Goal: Information Seeking & Learning: Learn about a topic

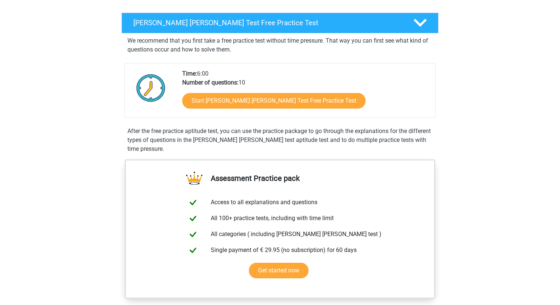
scroll to position [108, 0]
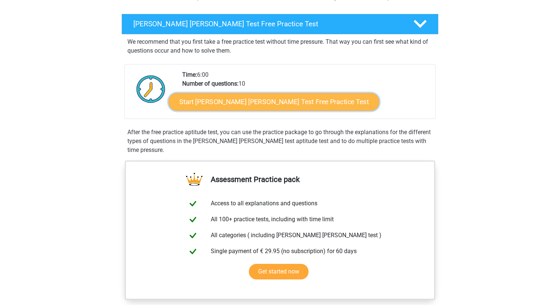
click at [230, 103] on link "Start [PERSON_NAME] [PERSON_NAME] Test Free Practice Test" at bounding box center [273, 102] width 211 height 18
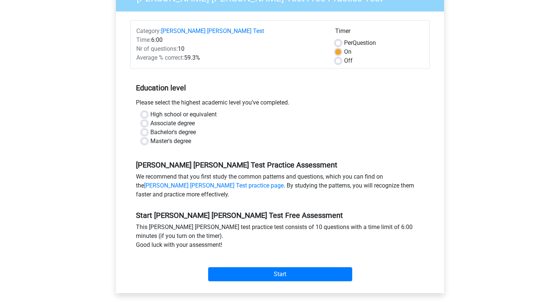
scroll to position [88, 0]
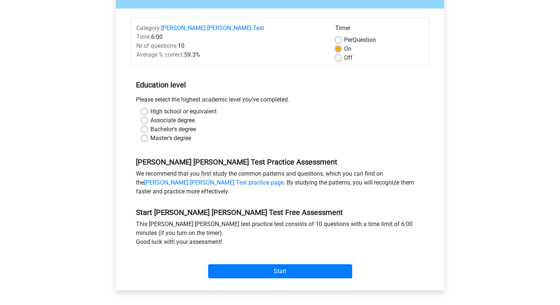
click at [174, 107] on label "High school or equivalent" at bounding box center [183, 111] width 66 height 9
click at [147, 107] on input "High school or equivalent" at bounding box center [144, 110] width 6 height 7
radio input "true"
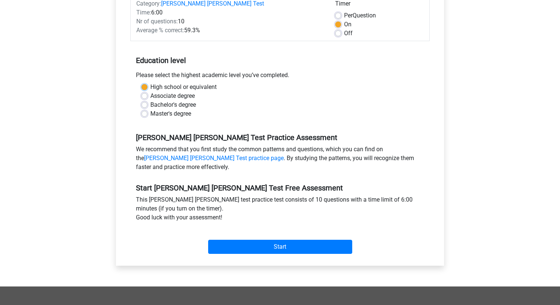
scroll to position [113, 0]
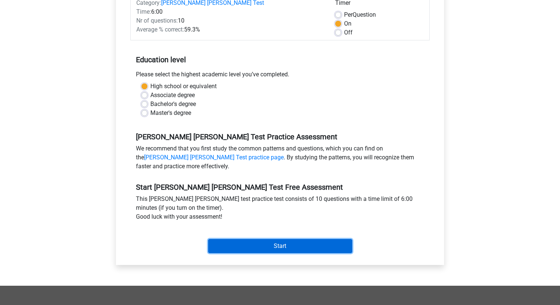
click at [243, 239] on input "Start" at bounding box center [280, 246] width 144 height 14
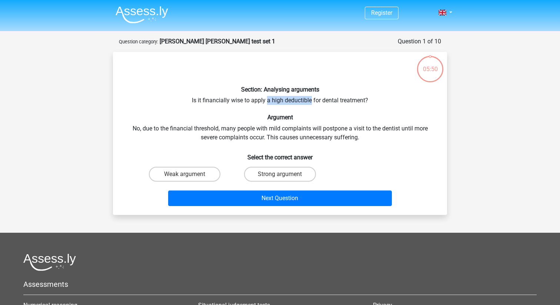
drag, startPoint x: 311, startPoint y: 100, endPoint x: 267, endPoint y: 99, distance: 44.4
click at [267, 99] on div "Section: Analysing arguments Is it financially wise to apply a high deductible …" at bounding box center [280, 133] width 328 height 151
copy div "a high deductible"
click at [341, 117] on h6 "Argument" at bounding box center [280, 117] width 310 height 7
click at [287, 174] on label "Strong argument" at bounding box center [279, 174] width 71 height 15
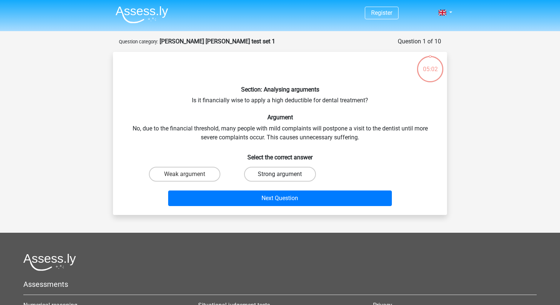
click at [285, 174] on input "Strong argument" at bounding box center [282, 176] width 5 height 5
radio input "true"
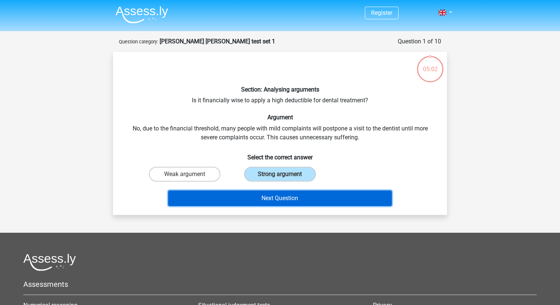
click at [291, 197] on button "Next Question" at bounding box center [280, 198] width 224 height 16
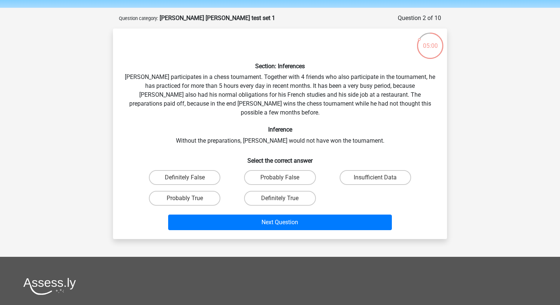
scroll to position [16, 0]
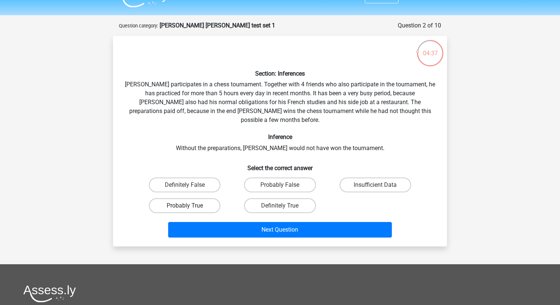
click at [194, 198] on label "Probably True" at bounding box center [184, 205] width 71 height 15
click at [190, 206] on input "Probably True" at bounding box center [187, 208] width 5 height 5
radio input "true"
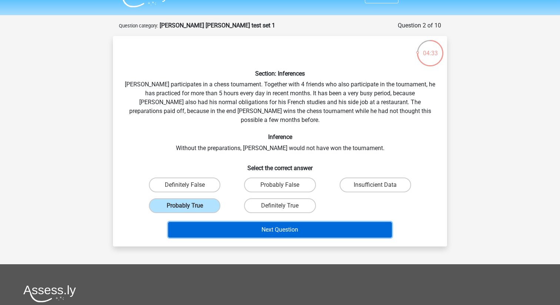
click at [226, 222] on button "Next Question" at bounding box center [280, 230] width 224 height 16
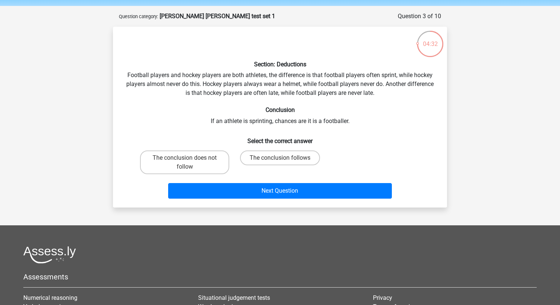
scroll to position [23, 0]
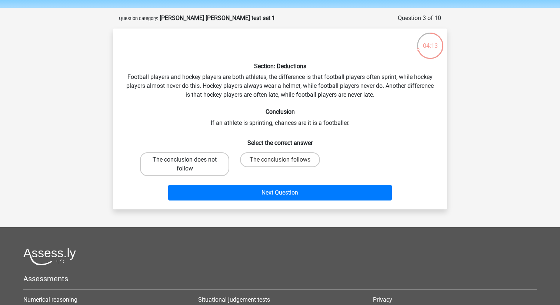
click at [164, 156] on label "The conclusion does not follow" at bounding box center [184, 164] width 89 height 24
click at [185, 160] on input "The conclusion does not follow" at bounding box center [187, 162] width 5 height 5
radio input "true"
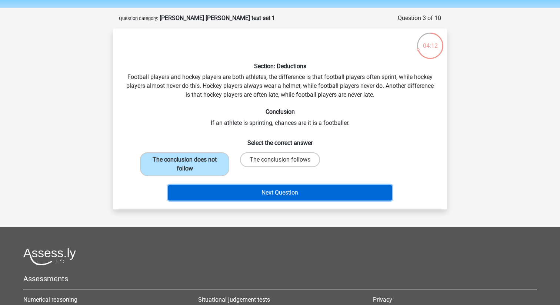
click at [242, 188] on button "Next Question" at bounding box center [280, 193] width 224 height 16
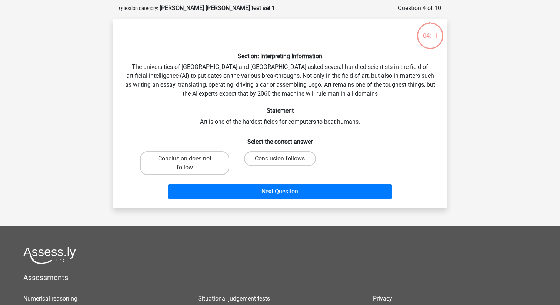
scroll to position [37, 0]
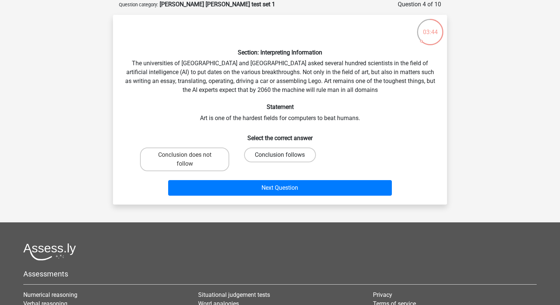
click at [268, 156] on label "Conclusion follows" at bounding box center [279, 154] width 71 height 15
click at [280, 156] on input "Conclusion follows" at bounding box center [282, 157] width 5 height 5
radio input "true"
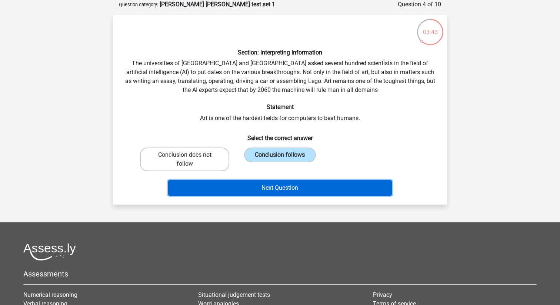
click at [285, 187] on button "Next Question" at bounding box center [280, 188] width 224 height 16
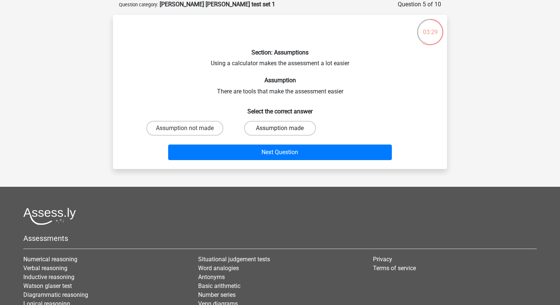
click at [274, 124] on label "Assumption made" at bounding box center [279, 128] width 71 height 15
click at [280, 128] on input "Assumption made" at bounding box center [282, 130] width 5 height 5
radio input "true"
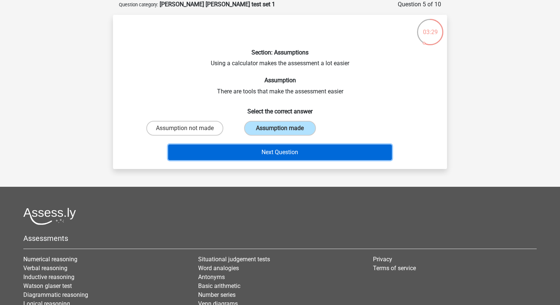
click at [275, 149] on button "Next Question" at bounding box center [280, 152] width 224 height 16
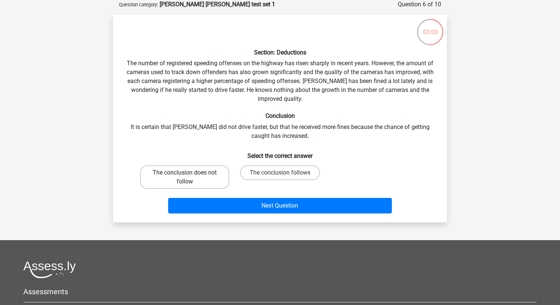
click at [196, 178] on label "The conclusion does not follow" at bounding box center [184, 177] width 89 height 24
click at [190, 177] on input "The conclusion does not follow" at bounding box center [187, 175] width 5 height 5
radio input "true"
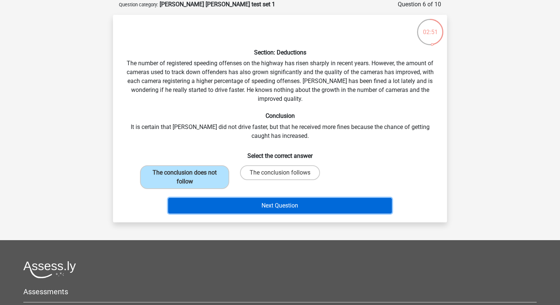
click at [263, 209] on button "Next Question" at bounding box center [280, 206] width 224 height 16
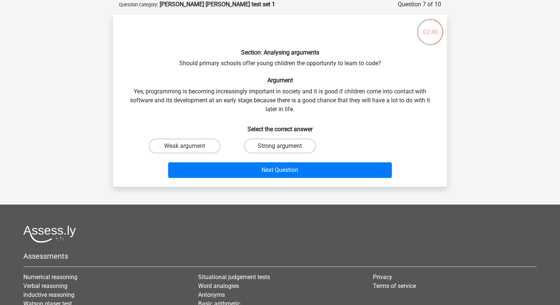
click at [285, 142] on label "Strong argument" at bounding box center [279, 145] width 71 height 15
click at [285, 146] on input "Strong argument" at bounding box center [282, 148] width 5 height 5
radio input "true"
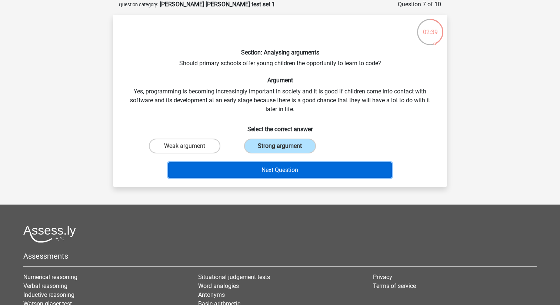
click at [285, 165] on button "Next Question" at bounding box center [280, 170] width 224 height 16
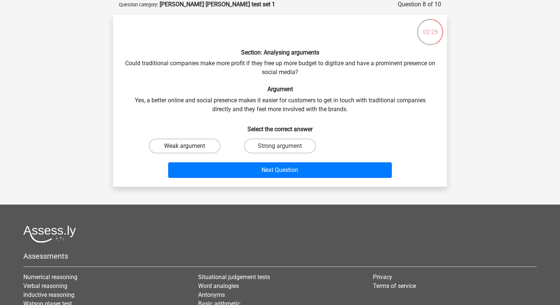
click at [208, 151] on label "Weak argument" at bounding box center [184, 145] width 71 height 15
click at [190, 151] on input "Weak argument" at bounding box center [187, 148] width 5 height 5
radio input "true"
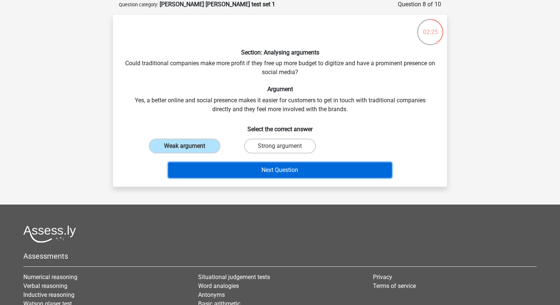
click at [226, 163] on button "Next Question" at bounding box center [280, 170] width 224 height 16
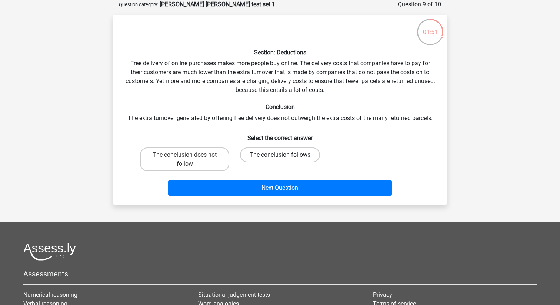
click at [290, 158] on label "The conclusion follows" at bounding box center [280, 154] width 80 height 15
click at [285, 158] on input "The conclusion follows" at bounding box center [282, 157] width 5 height 5
radio input "true"
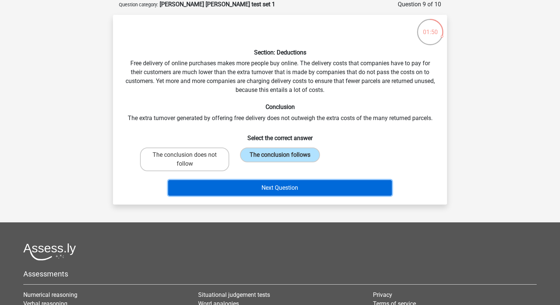
click at [290, 186] on button "Next Question" at bounding box center [280, 188] width 224 height 16
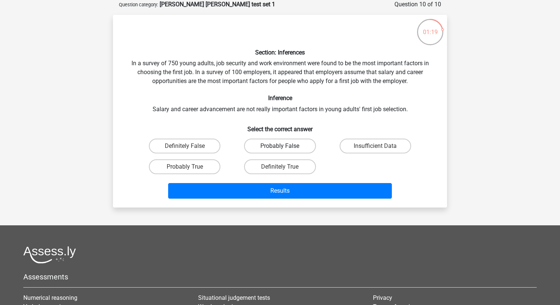
click at [257, 146] on label "Probably False" at bounding box center [279, 145] width 71 height 15
click at [280, 146] on input "Probably False" at bounding box center [282, 148] width 5 height 5
radio input "true"
click at [354, 146] on label "Insufficient Data" at bounding box center [375, 145] width 71 height 15
click at [375, 146] on input "Insufficient Data" at bounding box center [377, 148] width 5 height 5
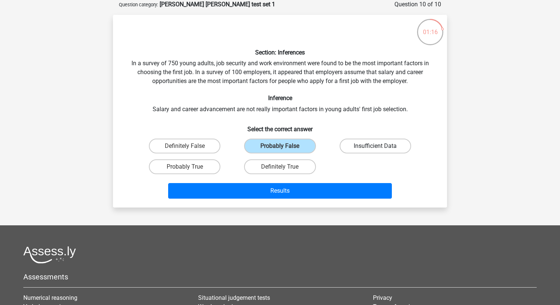
radio input "true"
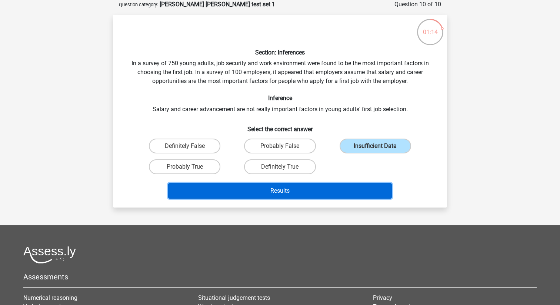
click at [284, 191] on button "Results" at bounding box center [280, 191] width 224 height 16
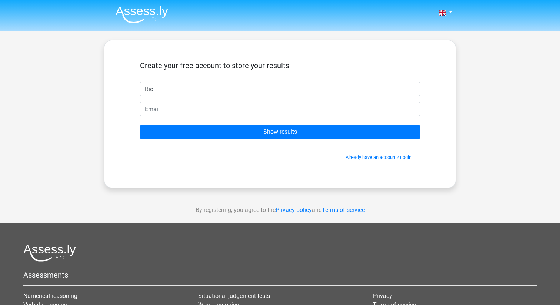
type input "Rio"
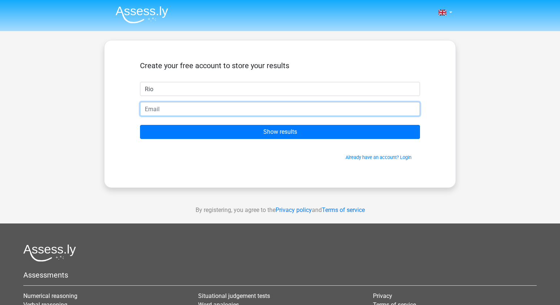
click at [243, 111] on input "email" at bounding box center [280, 109] width 280 height 14
type input "riomyers04@icloud.com"
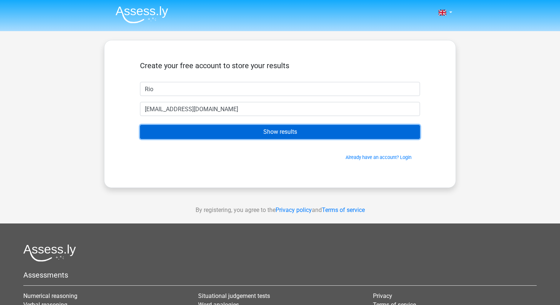
click at [233, 134] on input "Show results" at bounding box center [280, 132] width 280 height 14
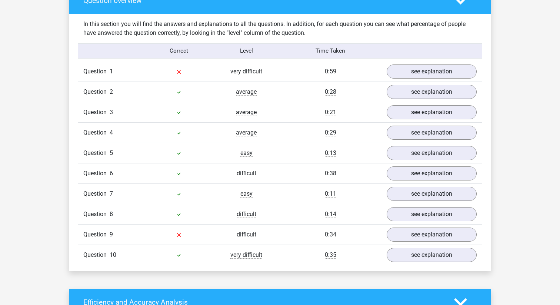
scroll to position [568, 0]
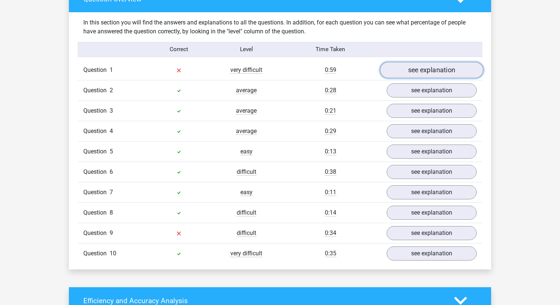
click at [439, 64] on link "see explanation" at bounding box center [431, 70] width 103 height 16
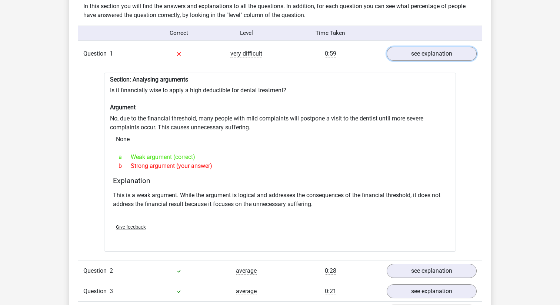
scroll to position [587, 0]
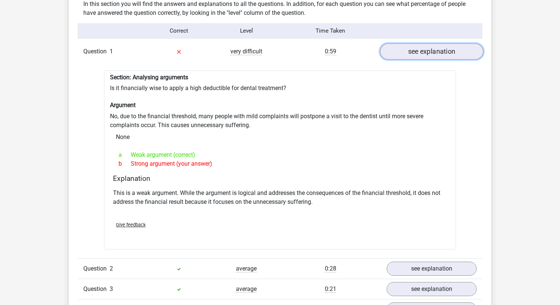
click at [392, 52] on link "see explanation" at bounding box center [431, 51] width 103 height 16
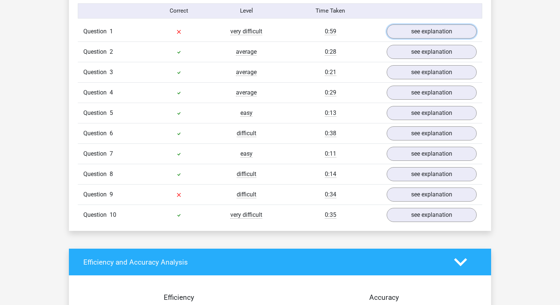
scroll to position [601, 0]
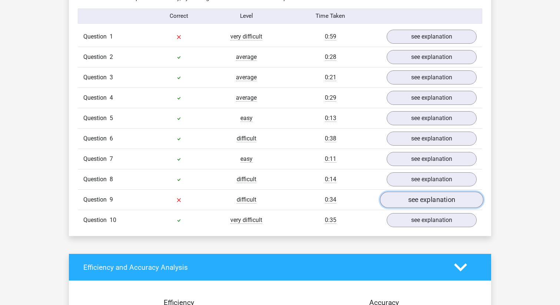
click at [408, 191] on link "see explanation" at bounding box center [431, 199] width 103 height 16
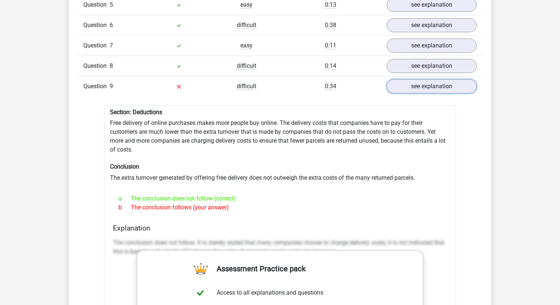
scroll to position [688, 0]
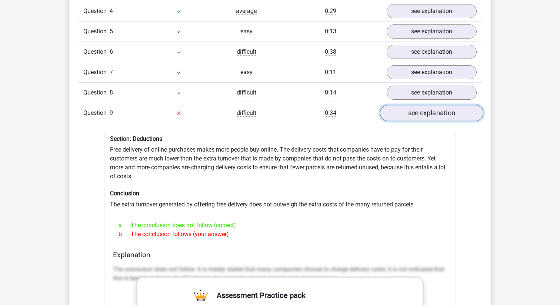
click at [408, 108] on link "see explanation" at bounding box center [431, 113] width 103 height 16
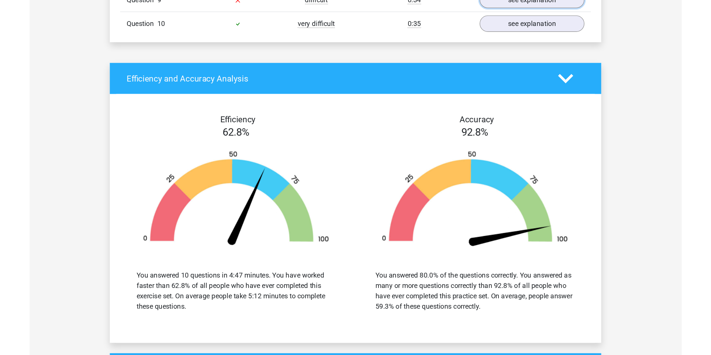
scroll to position [809, 0]
